Goal: Download file/media

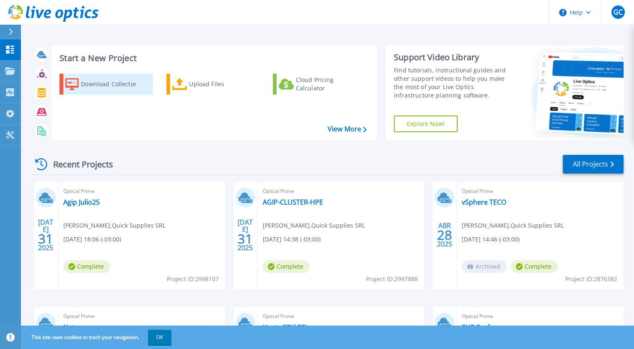
click at [116, 85] on div "Download Collector" at bounding box center [114, 84] width 67 height 17
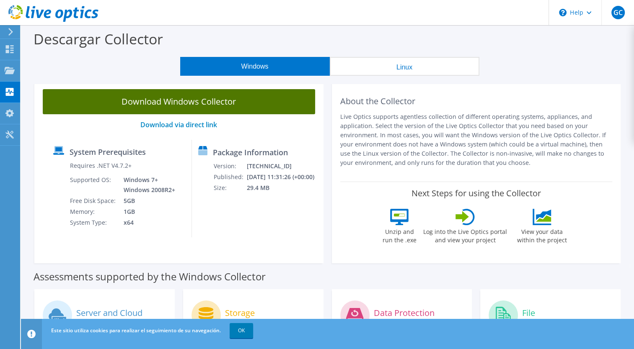
click at [183, 100] on link "Download Windows Collector" at bounding box center [179, 101] width 272 height 25
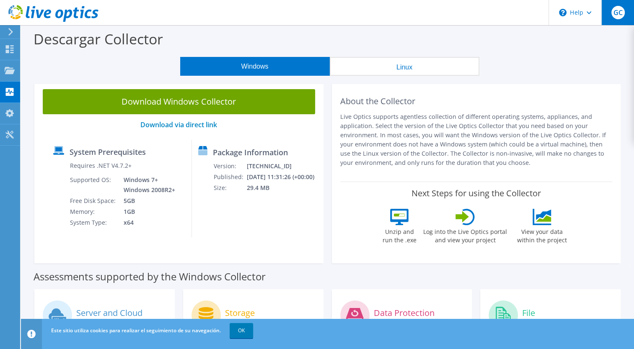
click at [621, 9] on span "GC" at bounding box center [617, 12] width 13 height 13
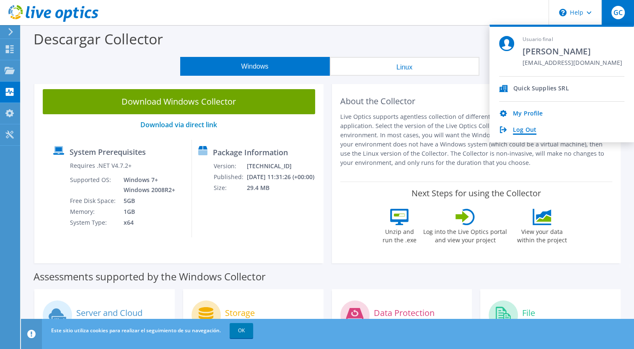
click at [516, 127] on link "Log Out" at bounding box center [524, 131] width 23 height 8
